Goal: Navigation & Orientation: Find specific page/section

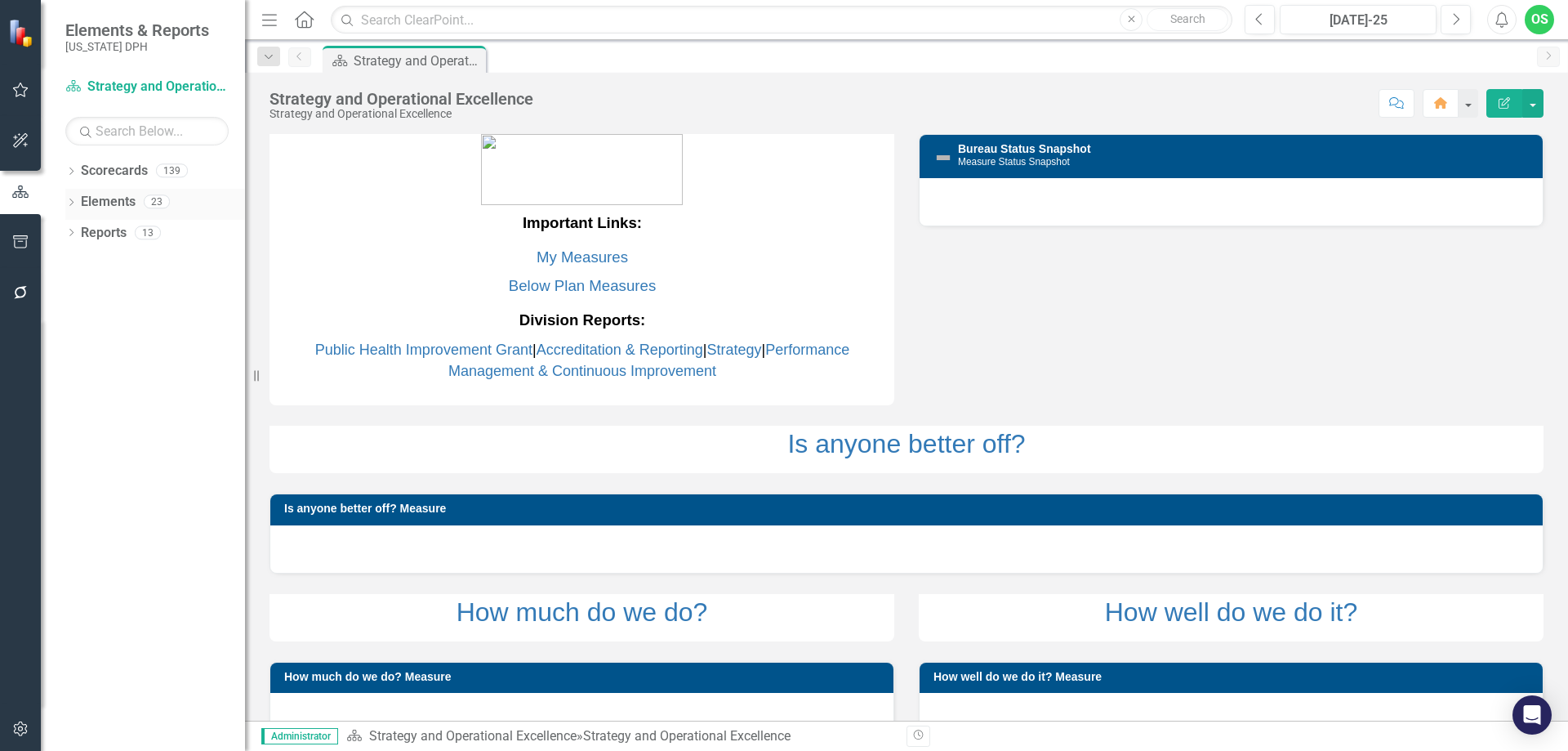
scroll to position [37, 0]
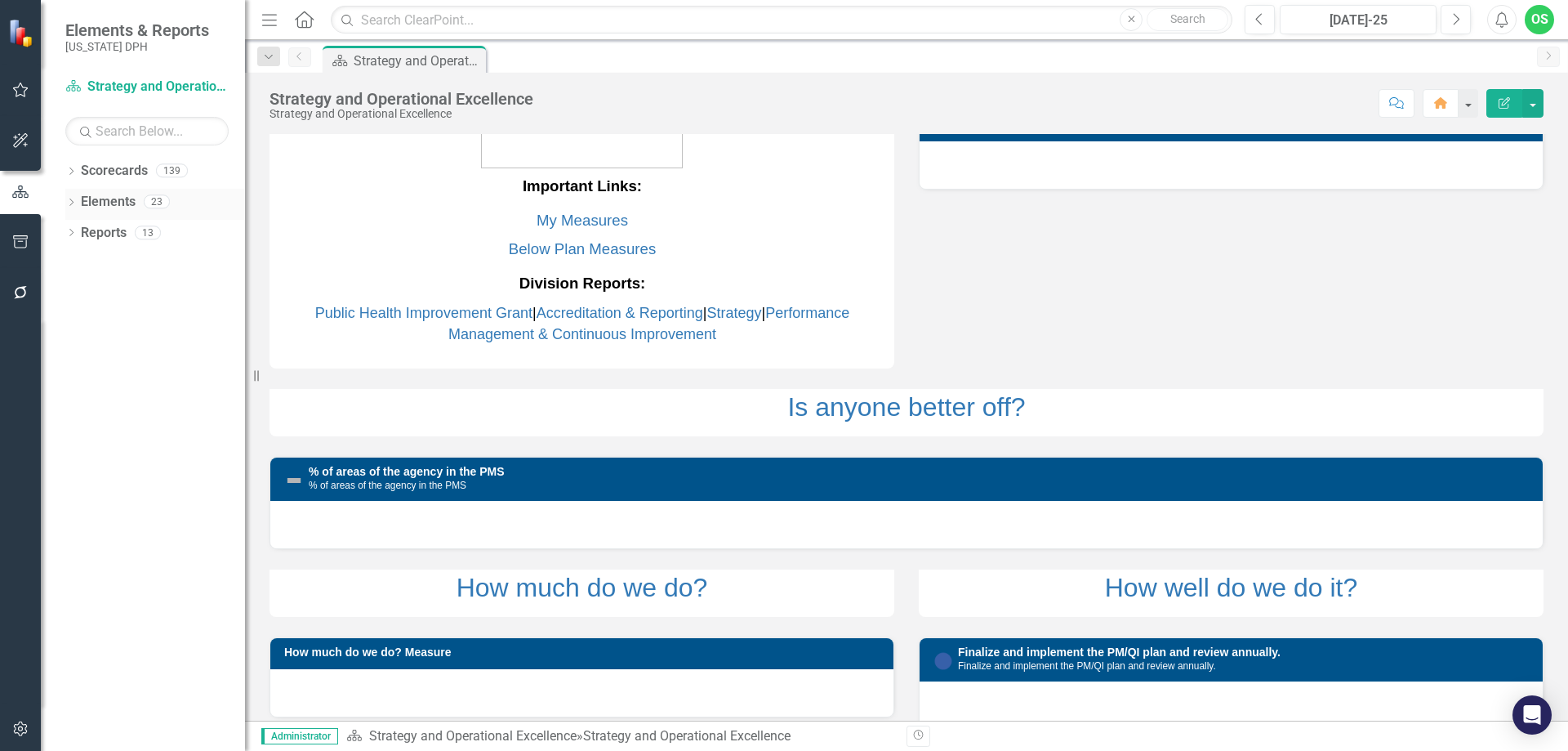
click at [78, 194] on div "Dropdown Elements 23" at bounding box center [155, 204] width 180 height 31
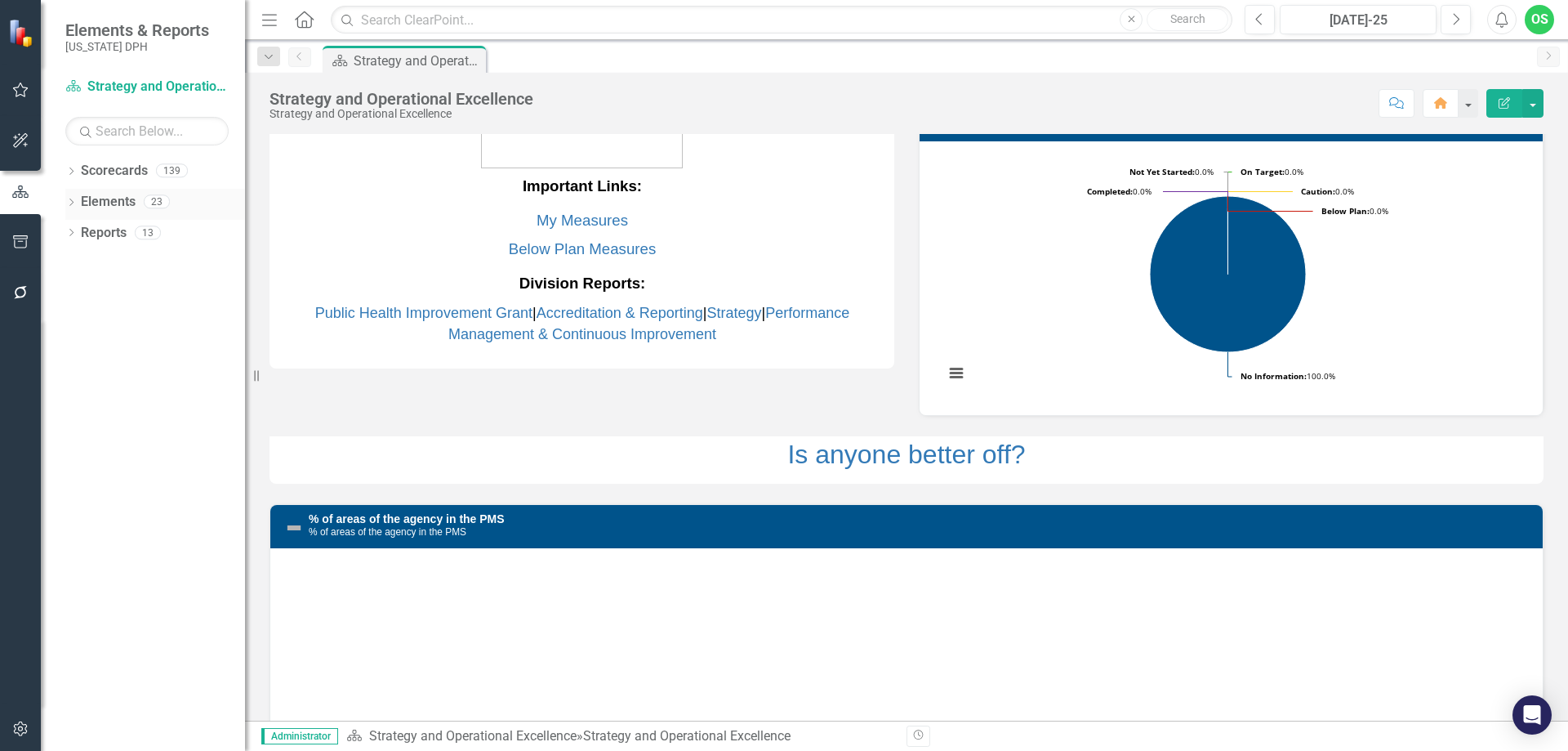
click at [78, 203] on div "Dropdown Elements 23" at bounding box center [155, 204] width 180 height 31
click at [72, 203] on icon "Dropdown" at bounding box center [70, 203] width 11 height 9
click at [130, 260] on link "Performance Measure Performance Measures" at bounding box center [170, 264] width 162 height 19
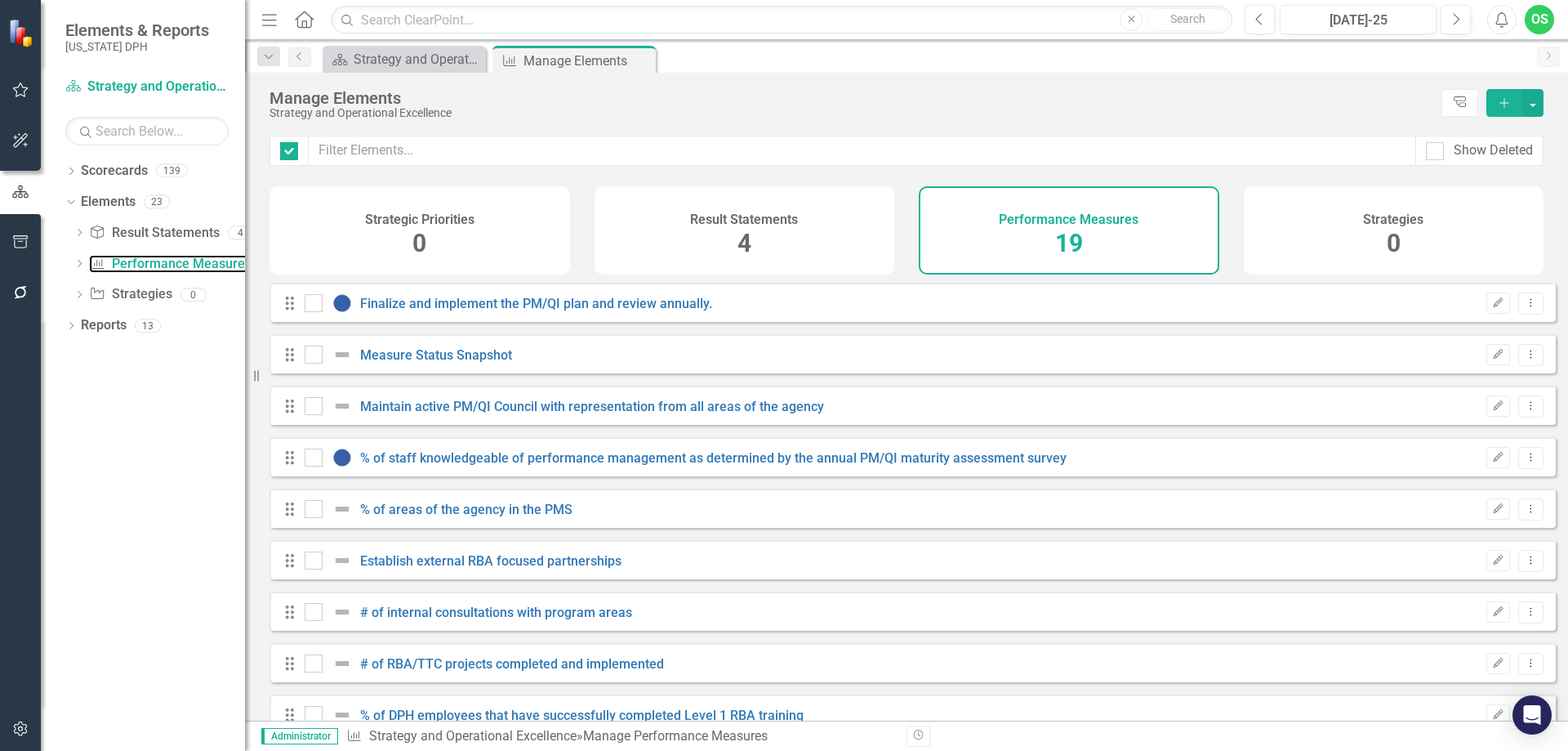
checkbox input "false"
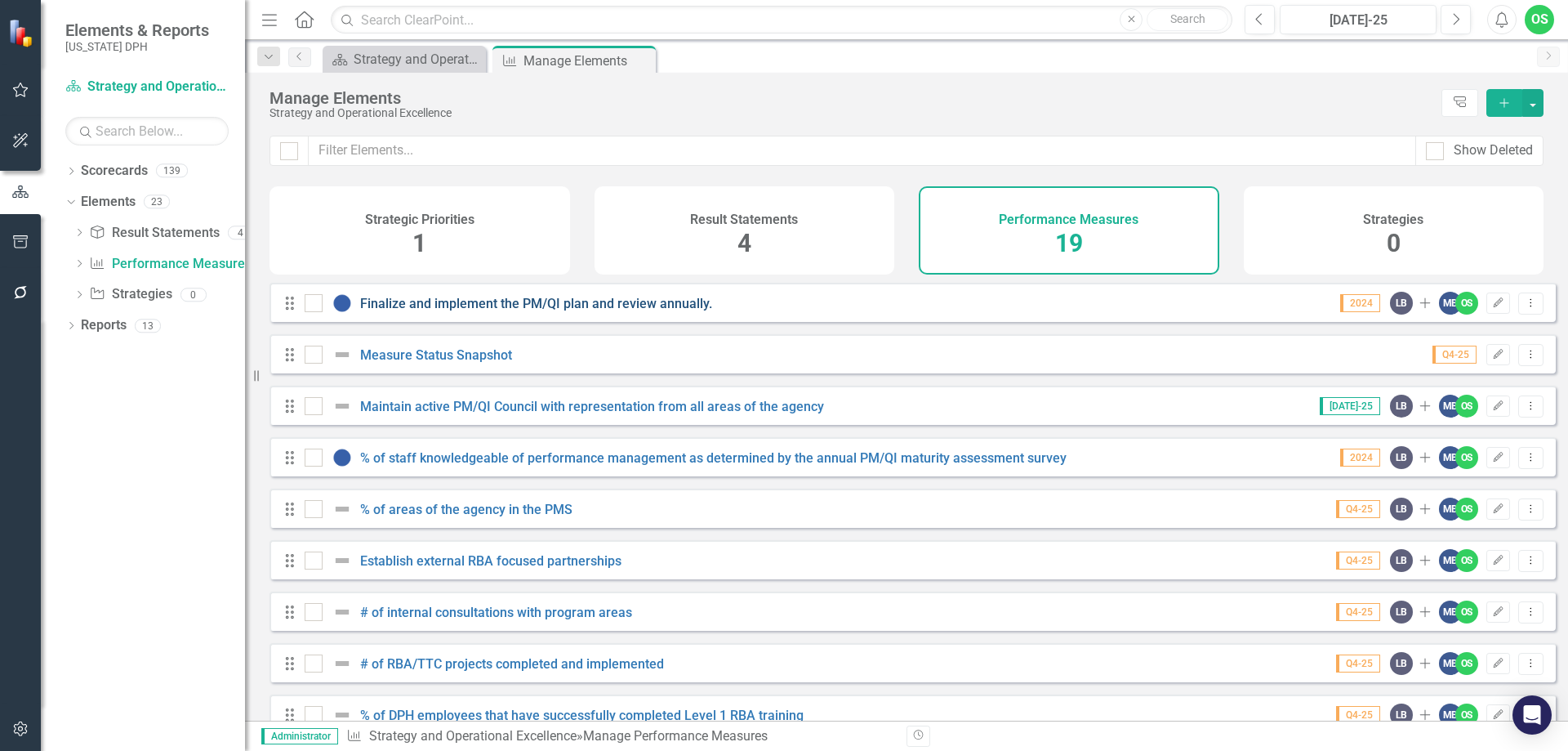
click at [505, 311] on link "Finalize and implement the PM/QI plan and review annually." at bounding box center [536, 304] width 352 height 16
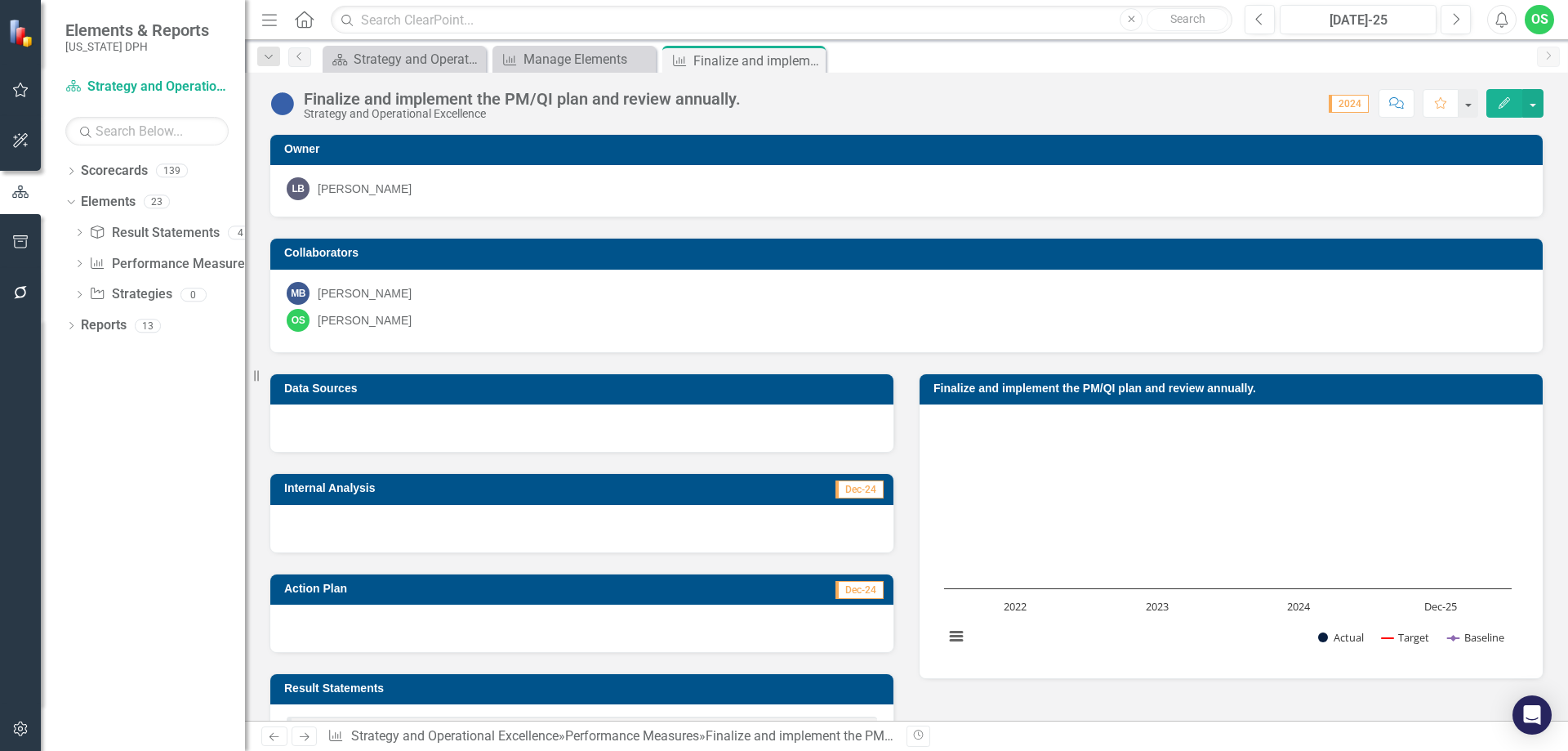
scroll to position [82, 0]
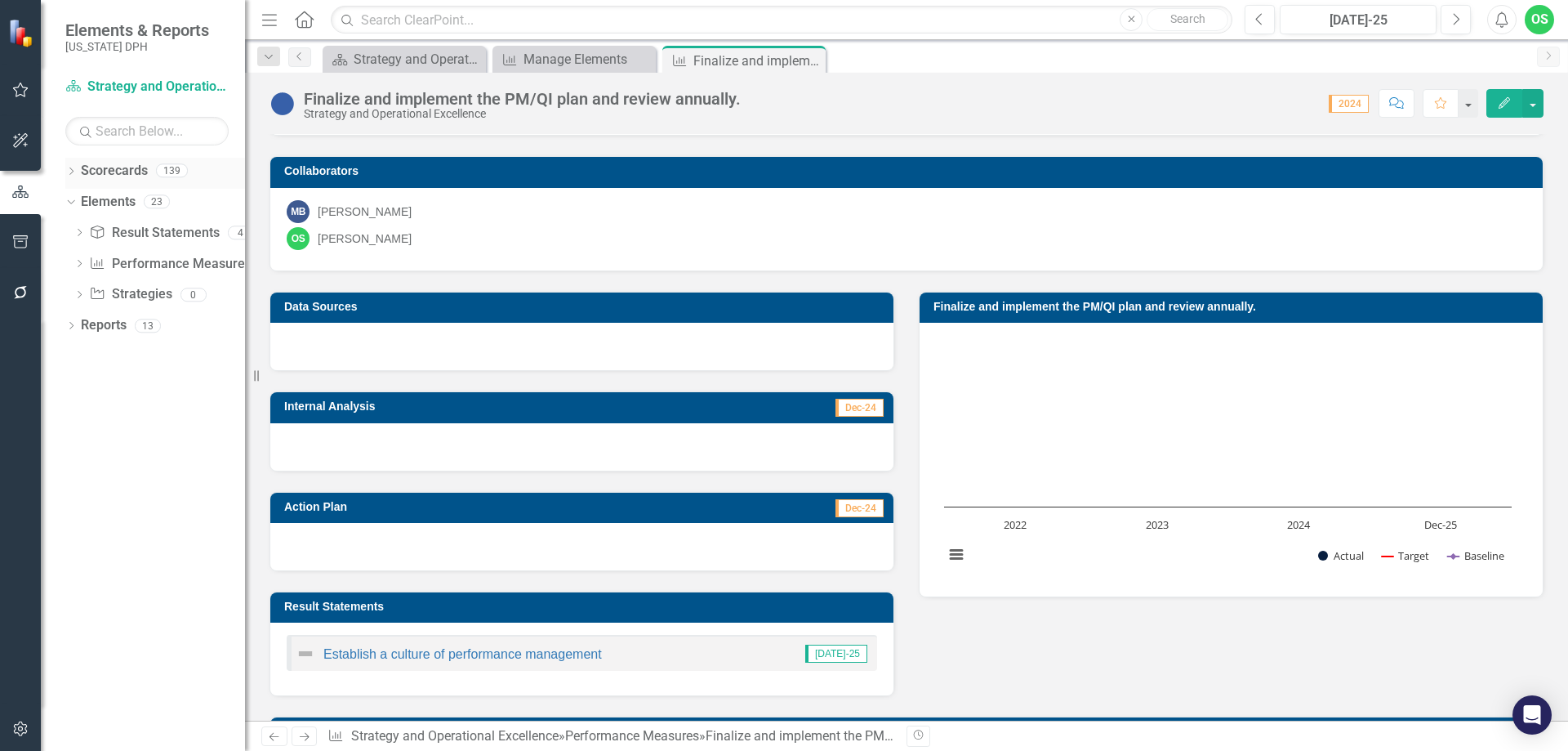
click at [68, 165] on div "Dropdown Scorecards 139" at bounding box center [155, 173] width 180 height 31
click at [69, 172] on icon "Dropdown" at bounding box center [70, 172] width 11 height 9
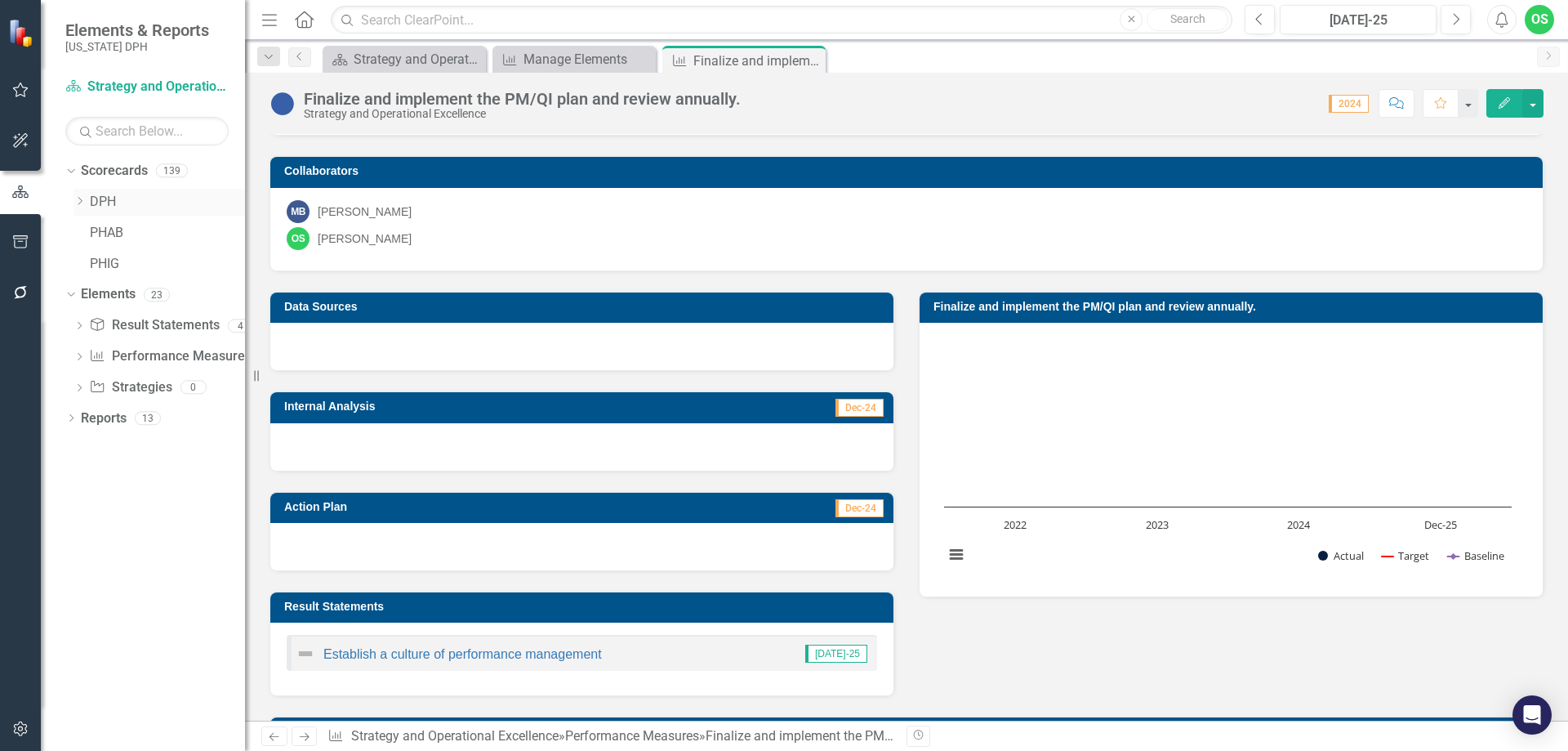
click at [89, 195] on div "Dropdown" at bounding box center [82, 202] width 16 height 14
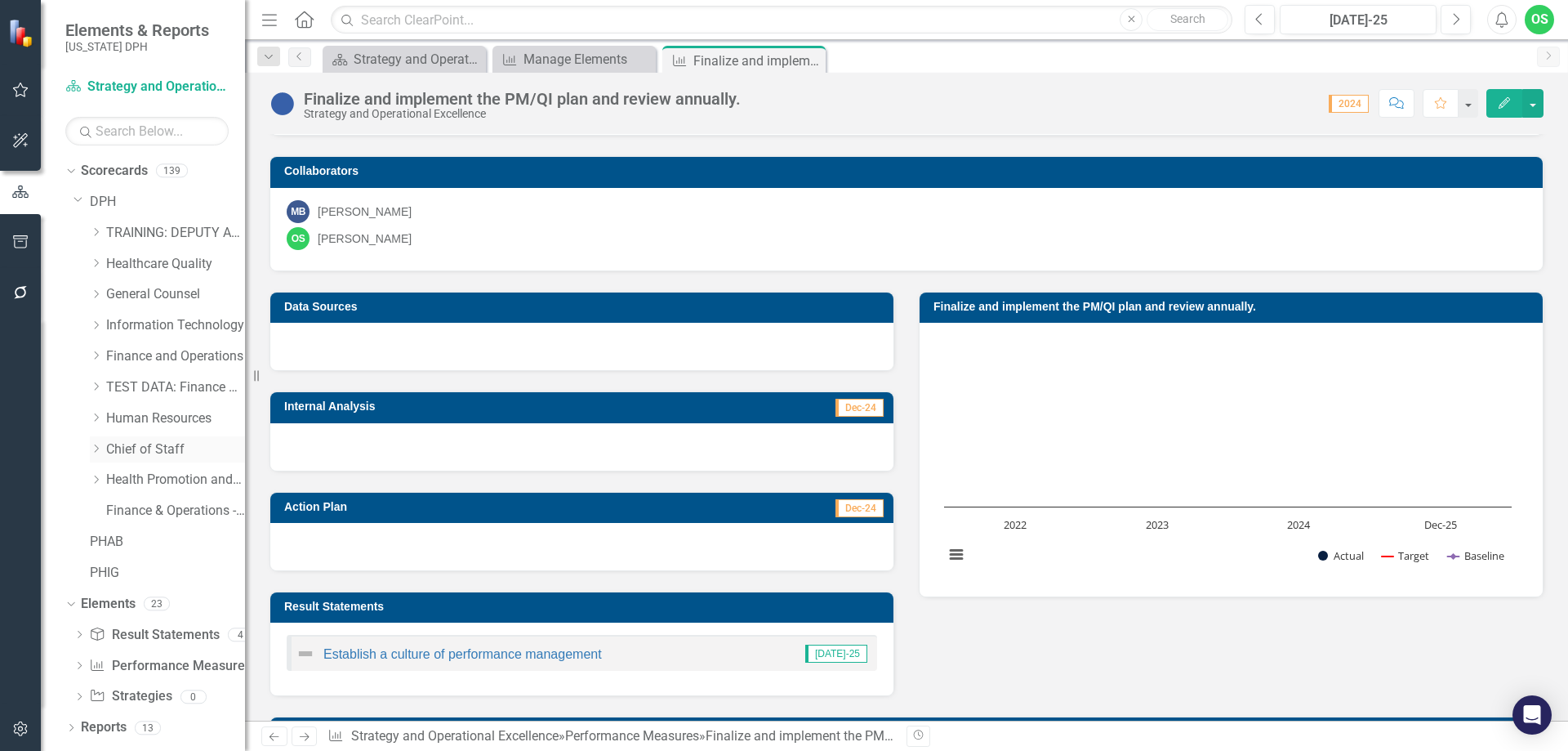
click at [96, 447] on icon "Dropdown" at bounding box center [96, 448] width 12 height 10
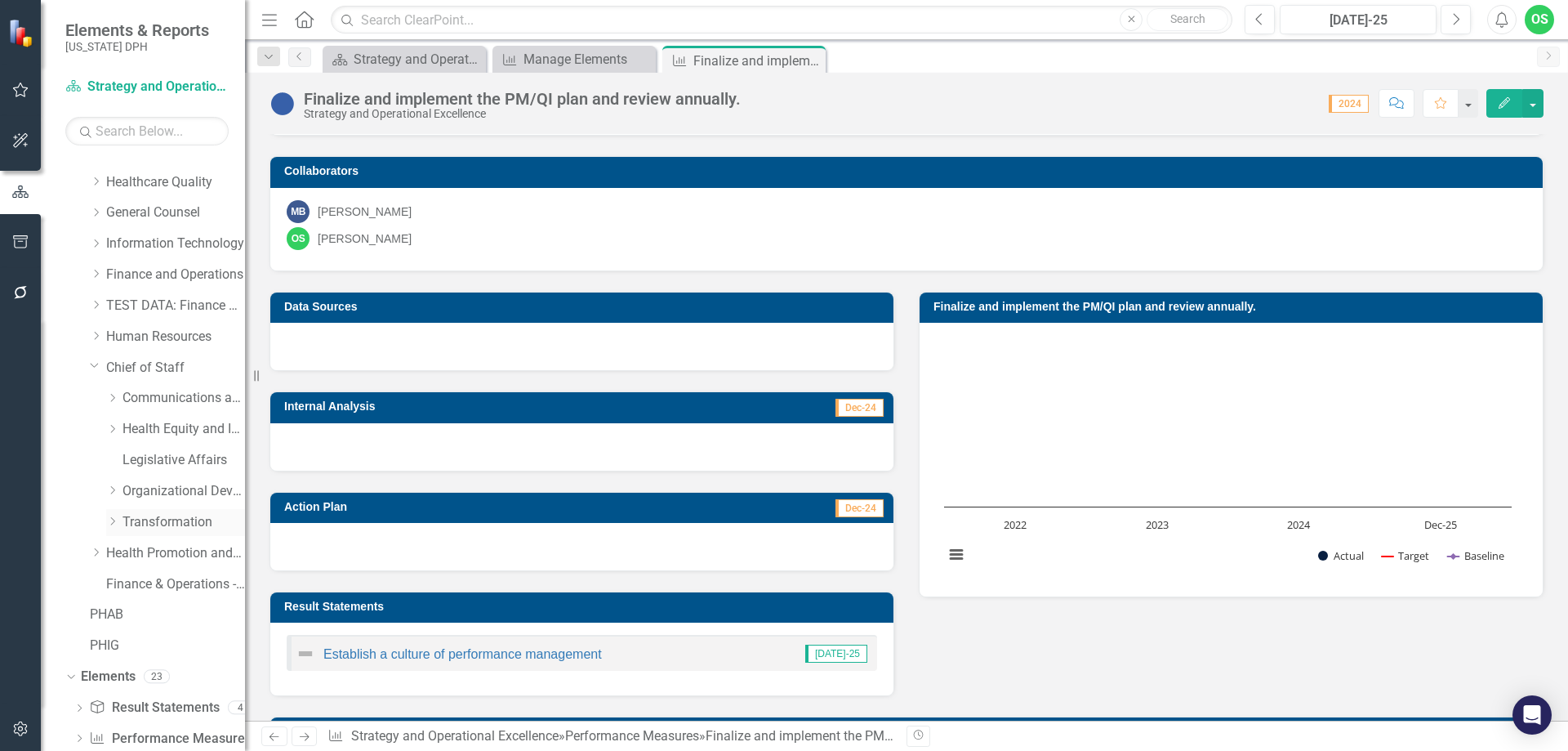
click at [111, 522] on icon "Dropdown" at bounding box center [112, 521] width 12 height 10
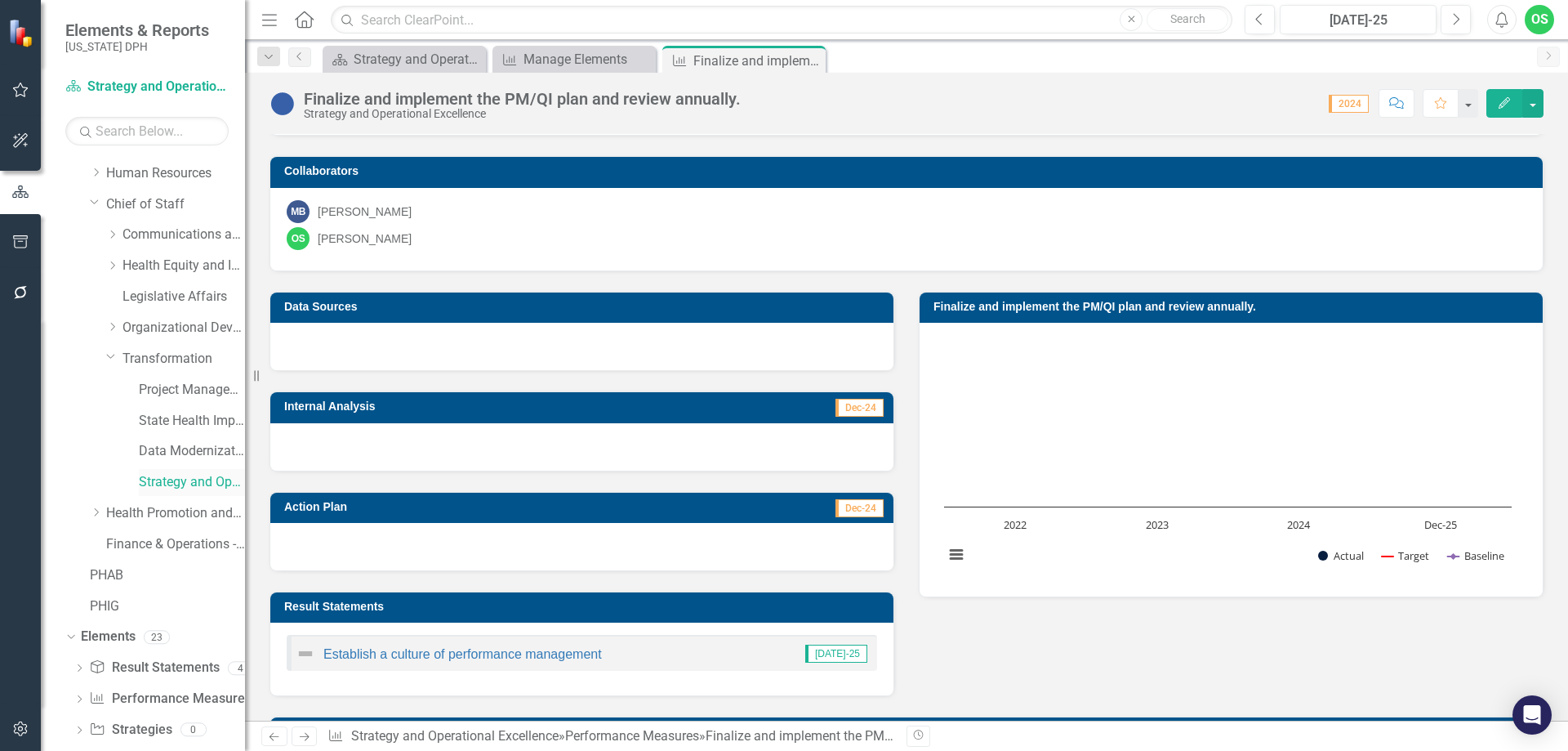
click at [183, 474] on link "Strategy and Operational Excellence" at bounding box center [192, 482] width 106 height 19
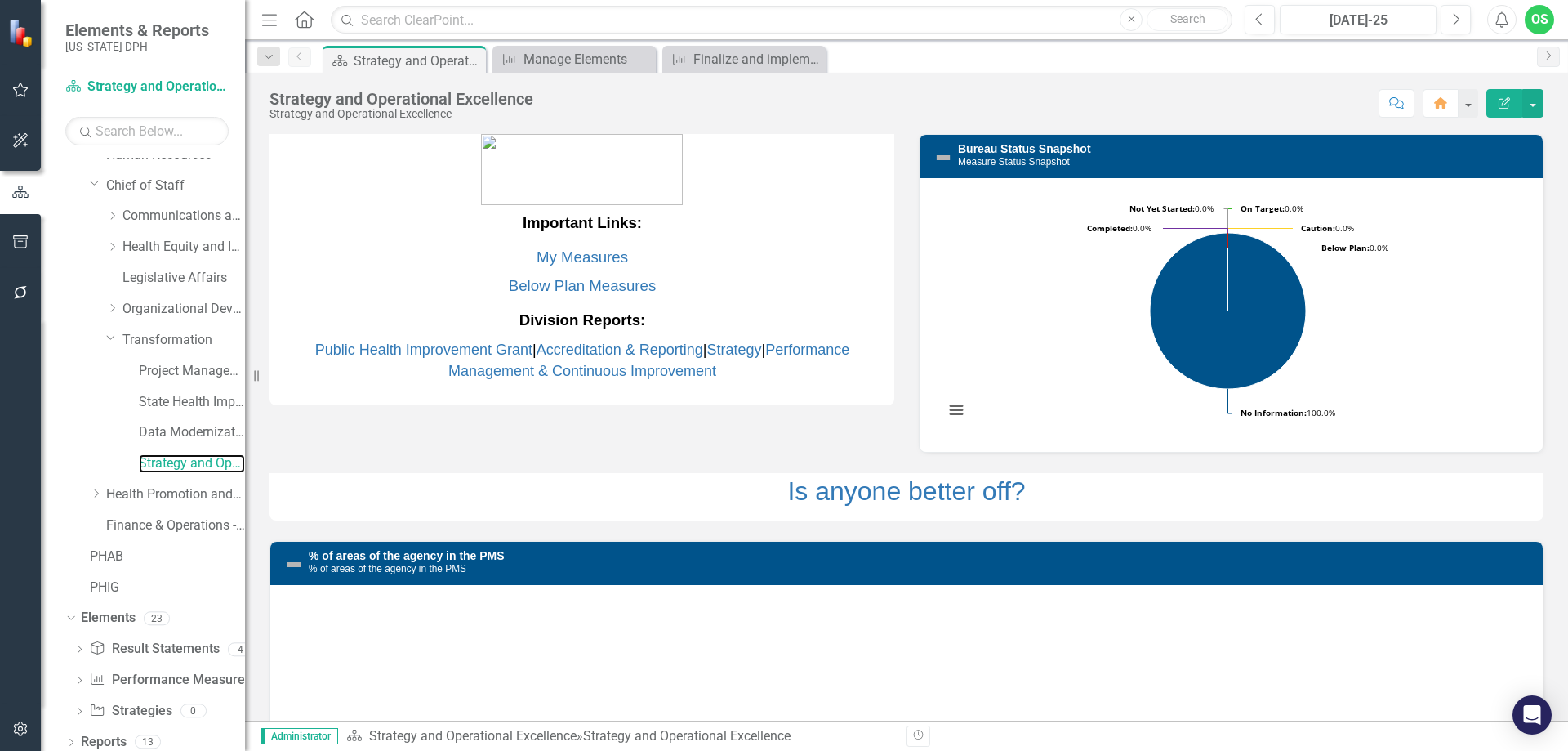
scroll to position [273, 0]
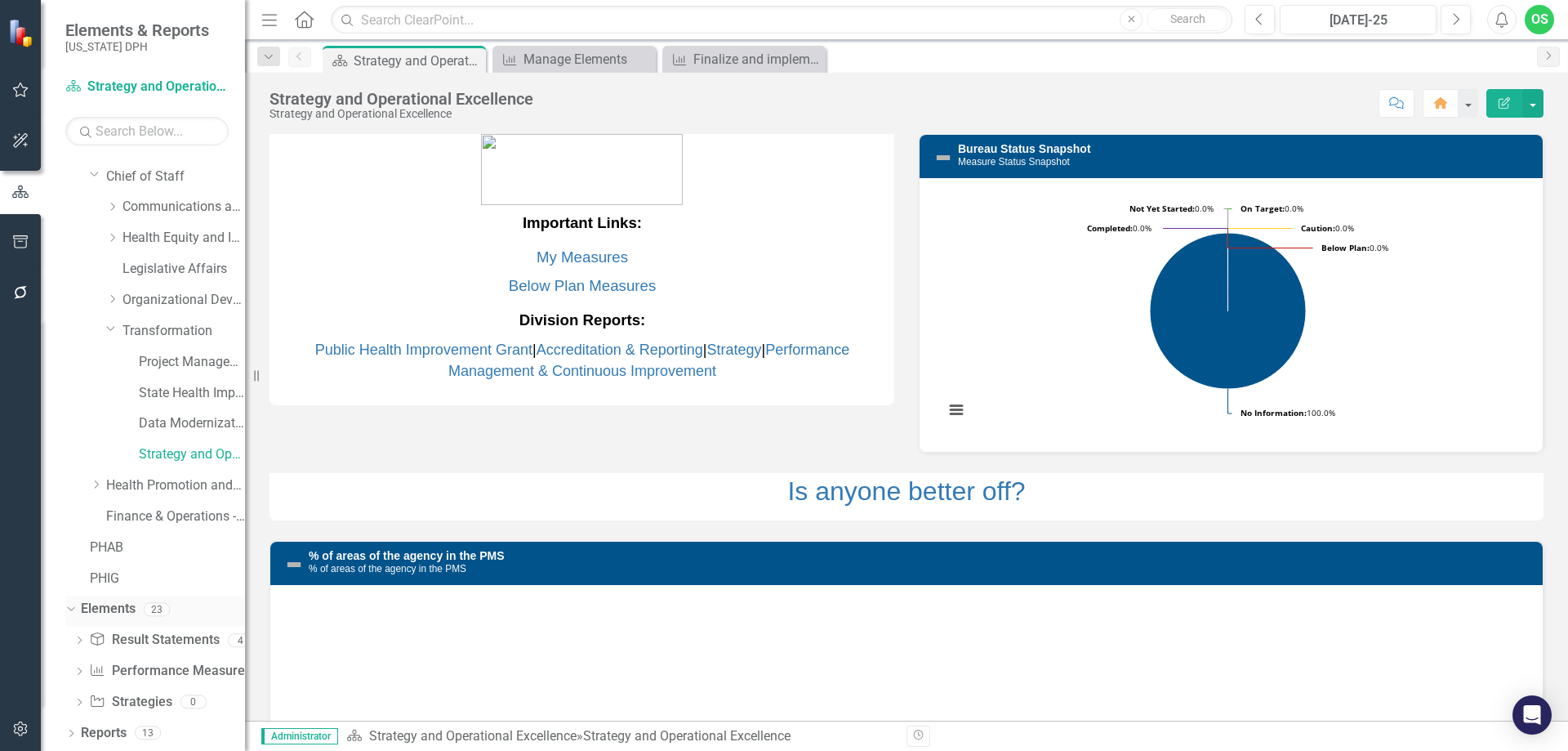
click at [111, 613] on link "Elements" at bounding box center [108, 608] width 55 height 19
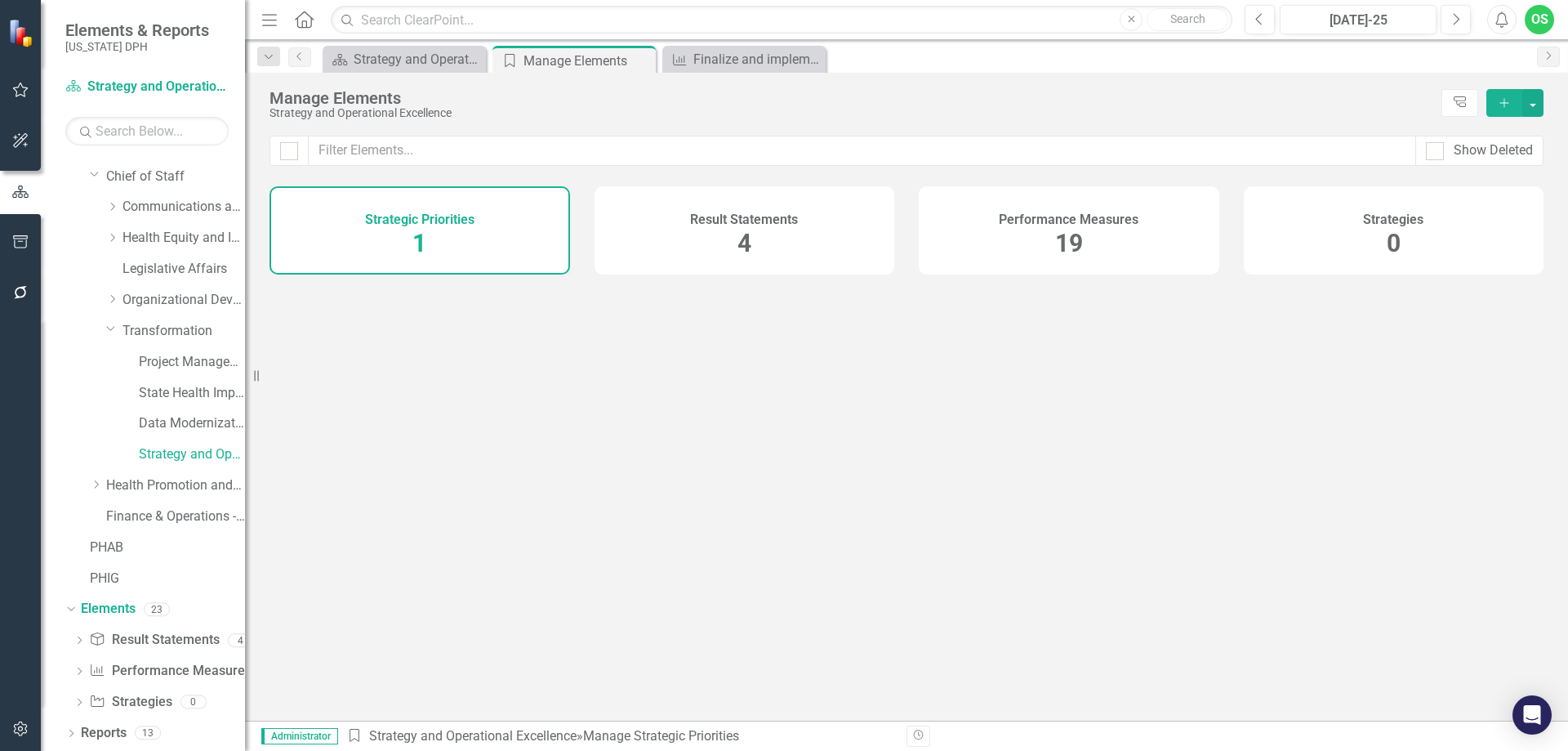
click at [987, 283] on div "Strategic Priorities 1 Result Statements 4 Performance Measures 19 Strategies 0" at bounding box center [906, 234] width 1323 height 96
click at [1022, 235] on div "Performance Measures 19" at bounding box center [1069, 230] width 301 height 88
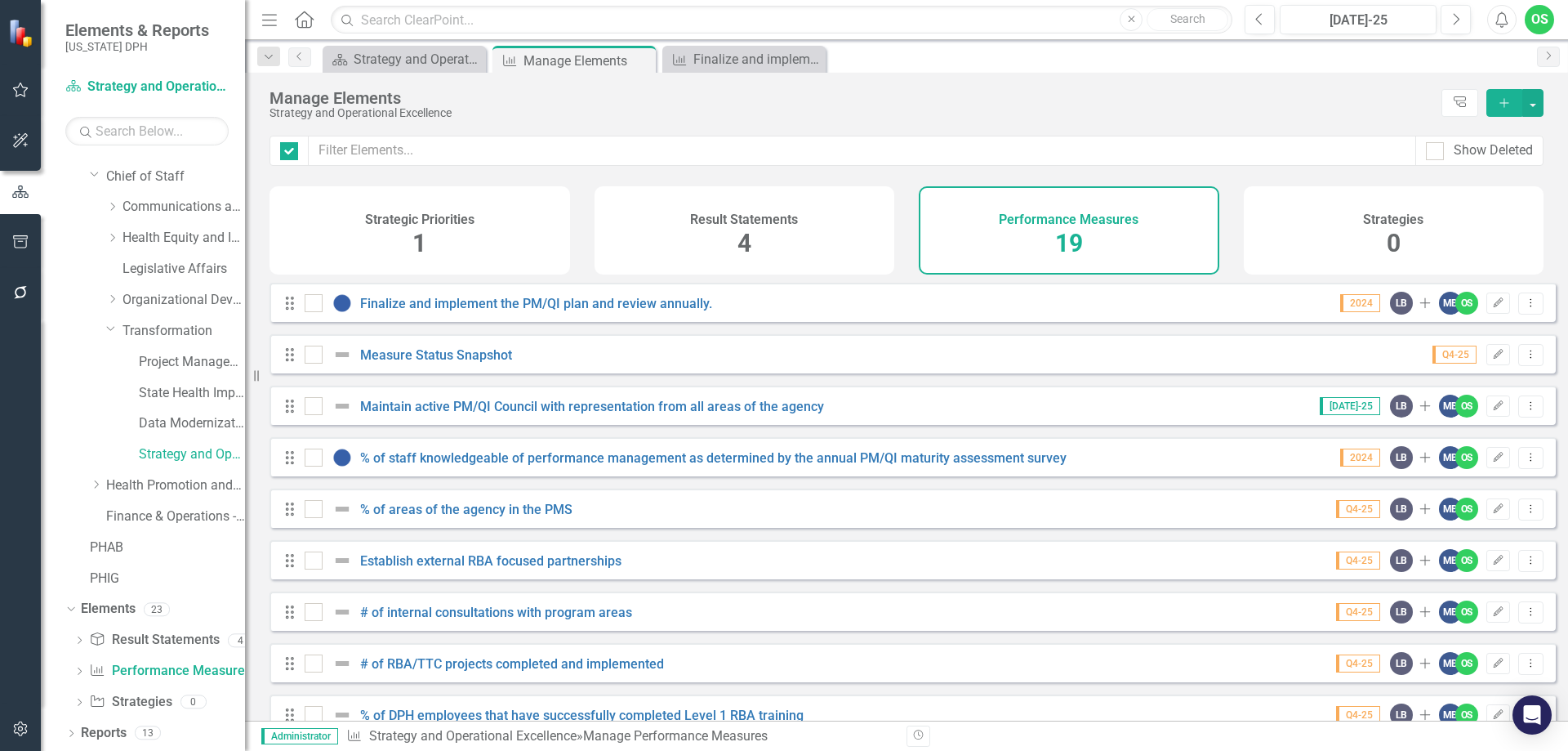
checkbox input "false"
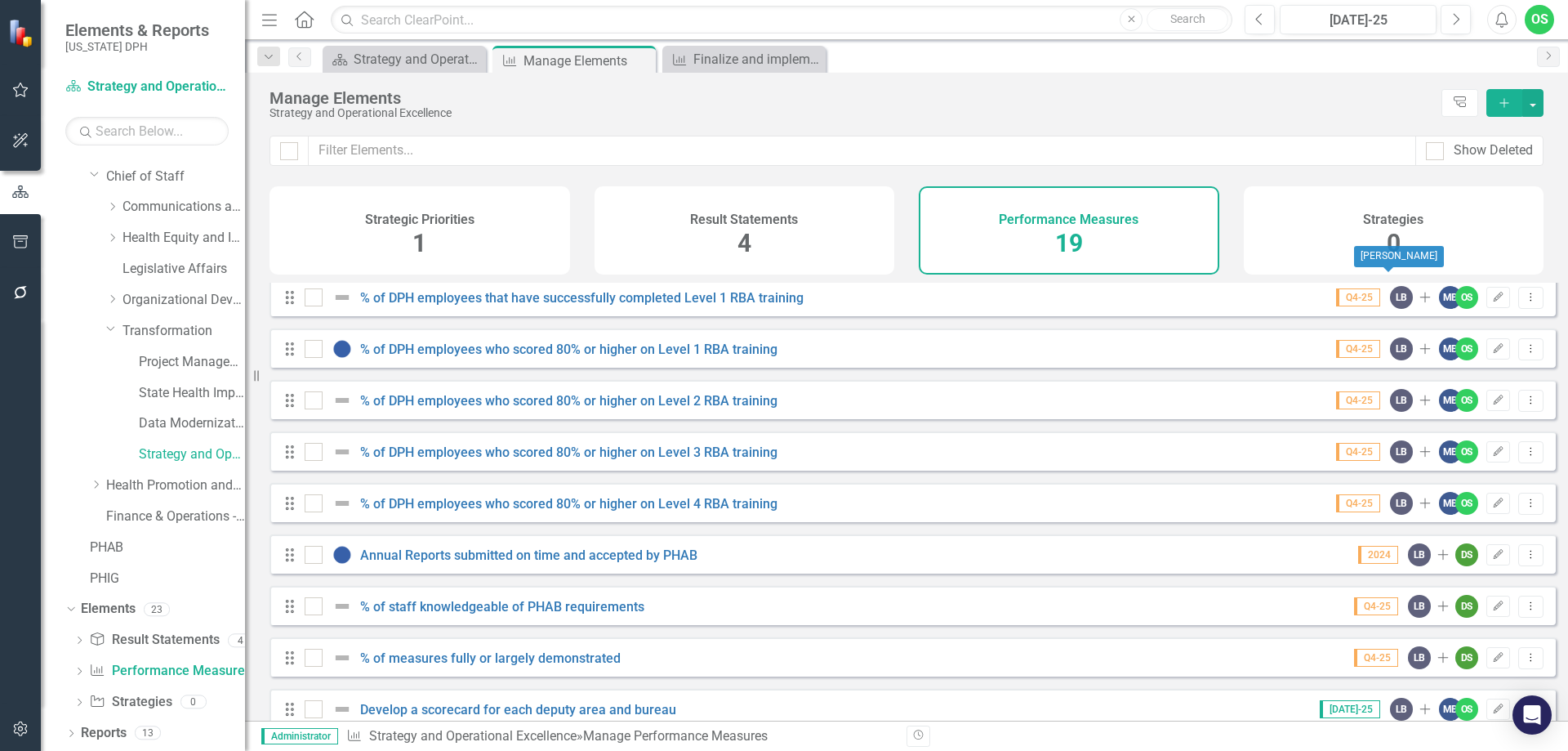
scroll to position [552, 0]
